Goal: Communication & Community: Answer question/provide support

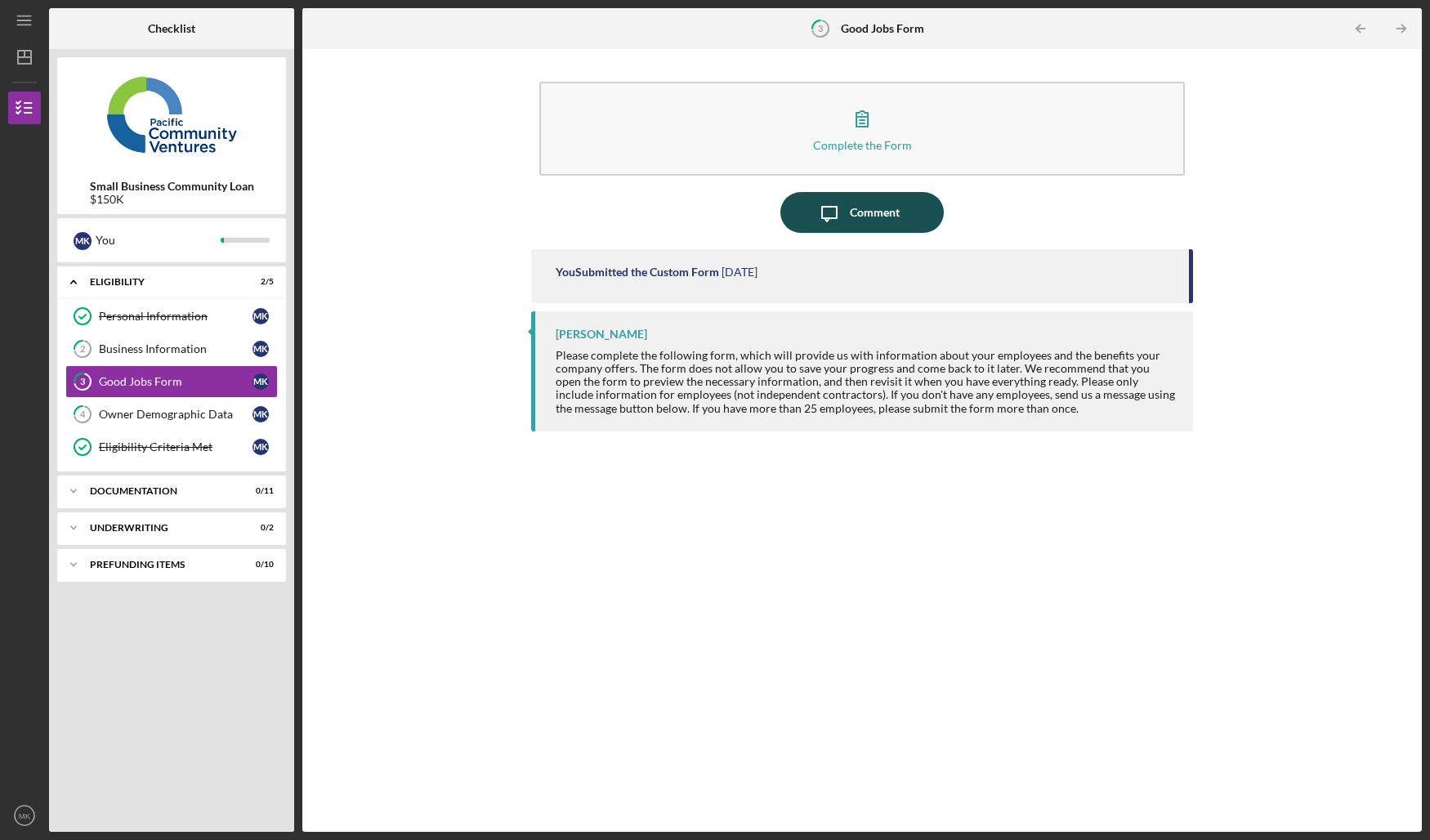
click at [869, 208] on div "Comment" at bounding box center [874, 212] width 50 height 41
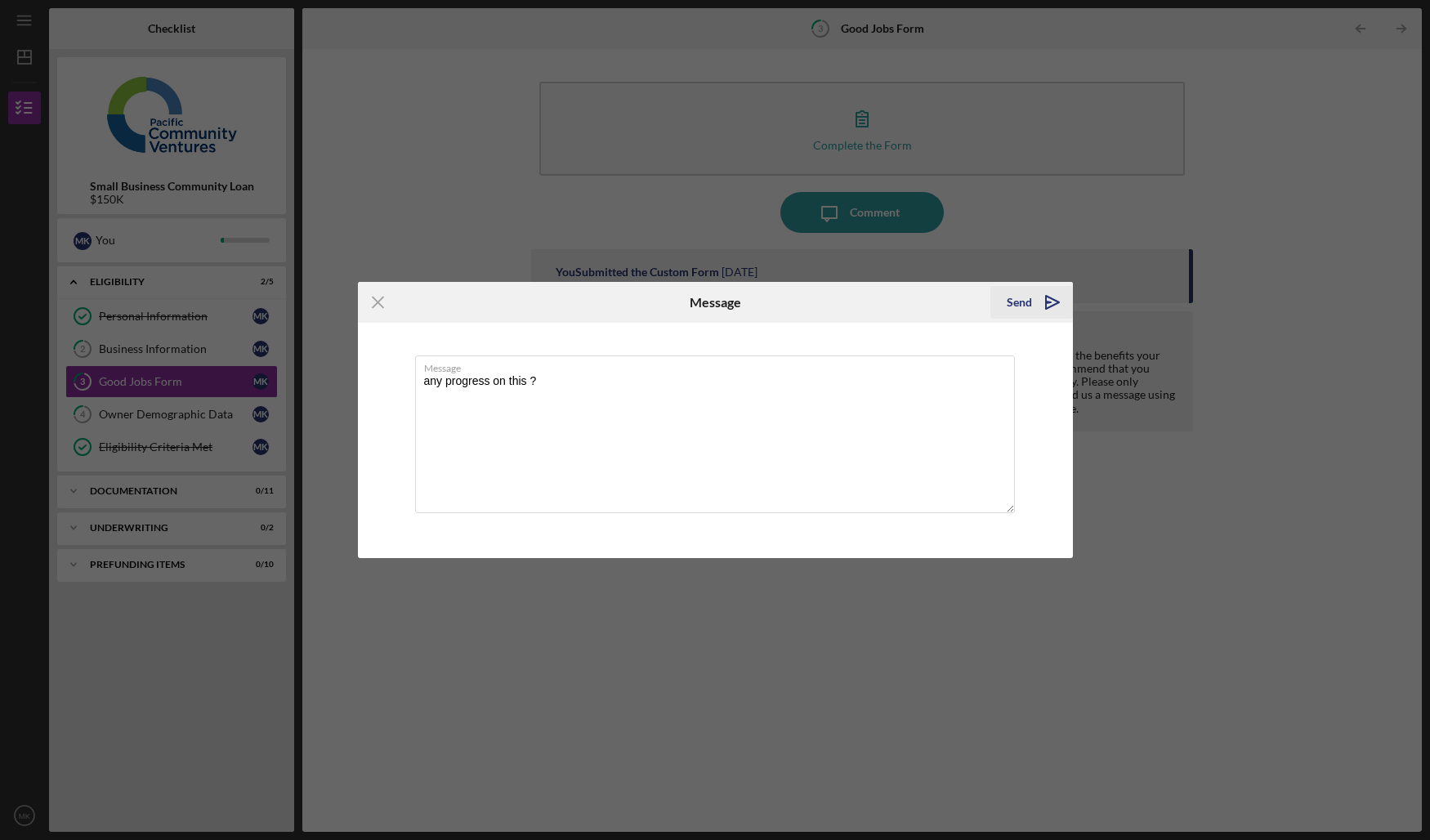
type textarea "any progress on this ?"
click at [1024, 303] on div "Send" at bounding box center [1019, 302] width 25 height 33
